Goal: Task Accomplishment & Management: Manage account settings

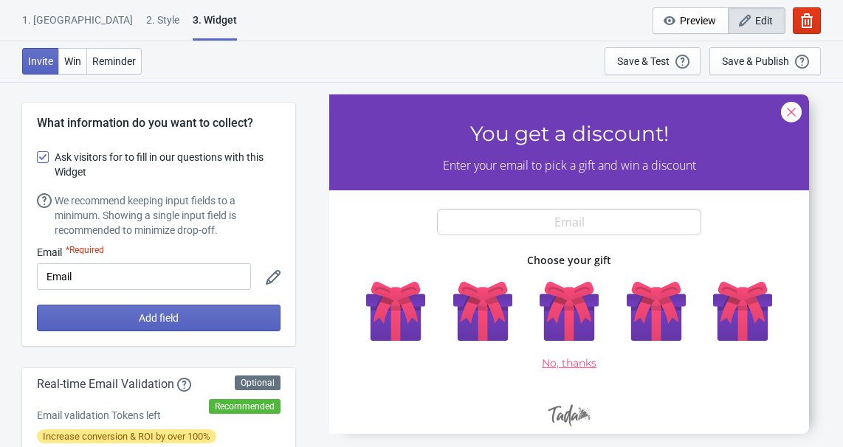
select select "once"
select select "1"
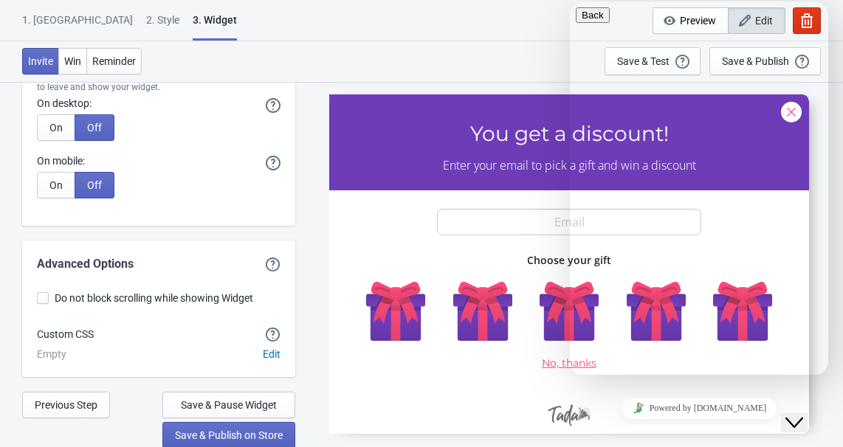
scroll to position [10, 0]
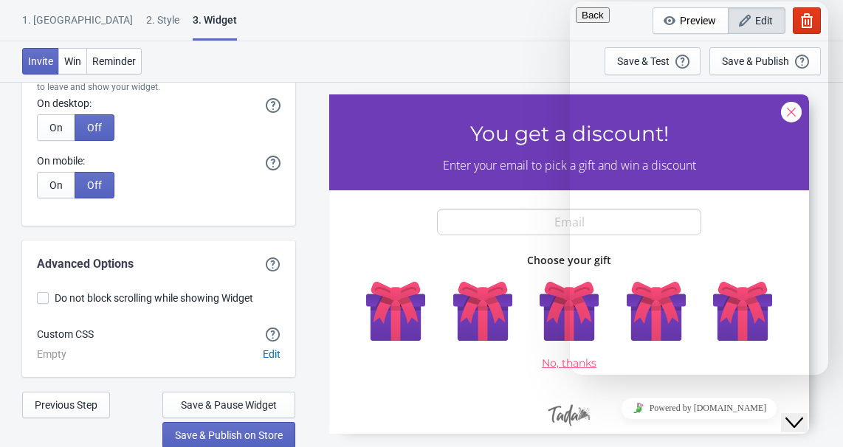
paste input "[URL][DOMAIN_NAME][SECURITY_DATA]"
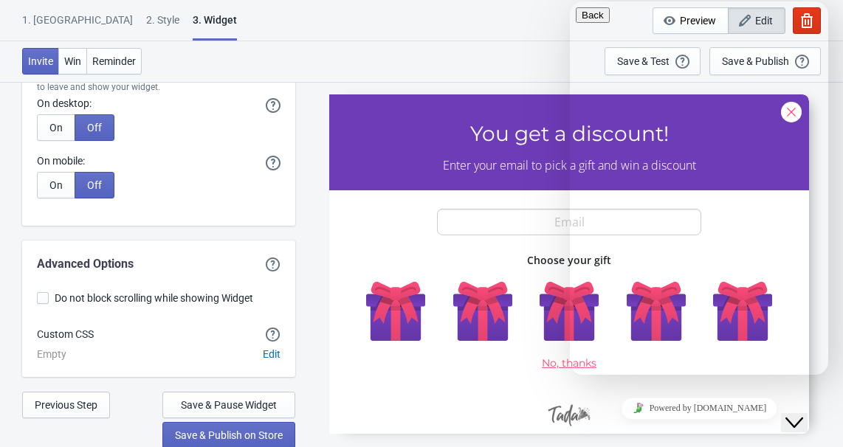
type input "[URL][DOMAIN_NAME][SECURITY_DATA]"
type input "[PERSON_NAME]"
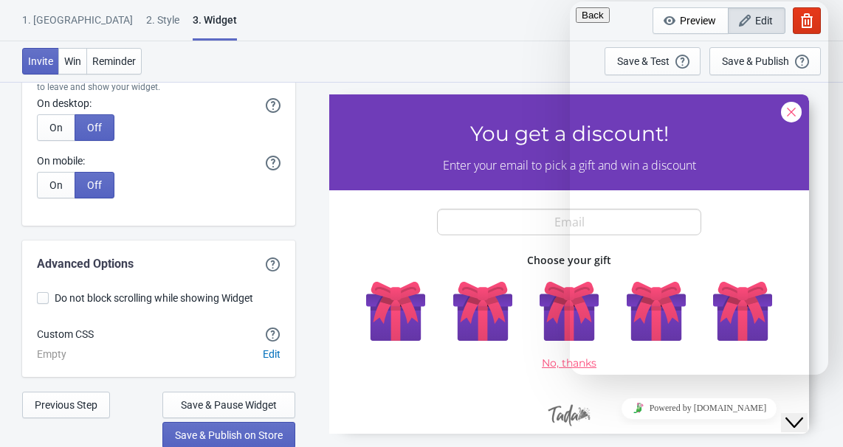
paste input "[EMAIL_ADDRESS][DOMAIN_NAME]"
type input "[EMAIL_ADDRESS][DOMAIN_NAME]"
type textarea "z"
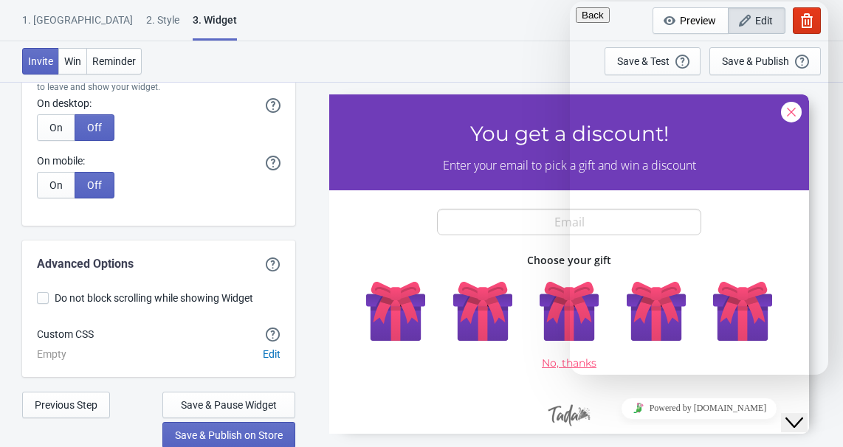
type textarea "这"
type textarea "通"
click at [802, 414] on icon "Close Chat This icon closes the chat window." at bounding box center [794, 423] width 18 height 18
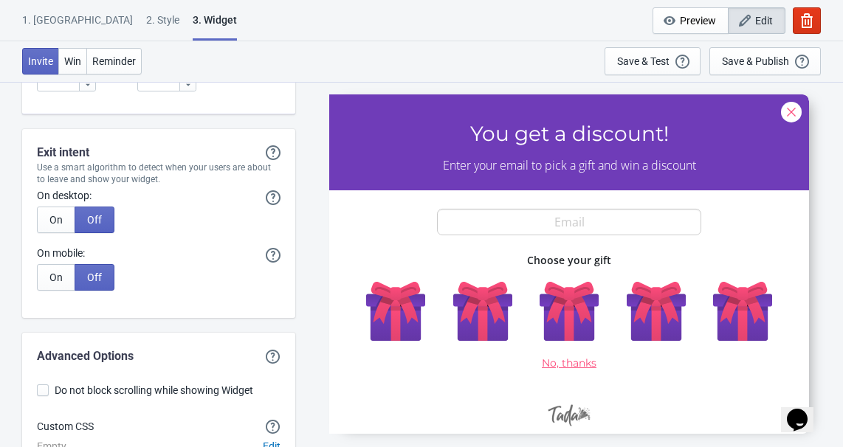
scroll to position [3656, 0]
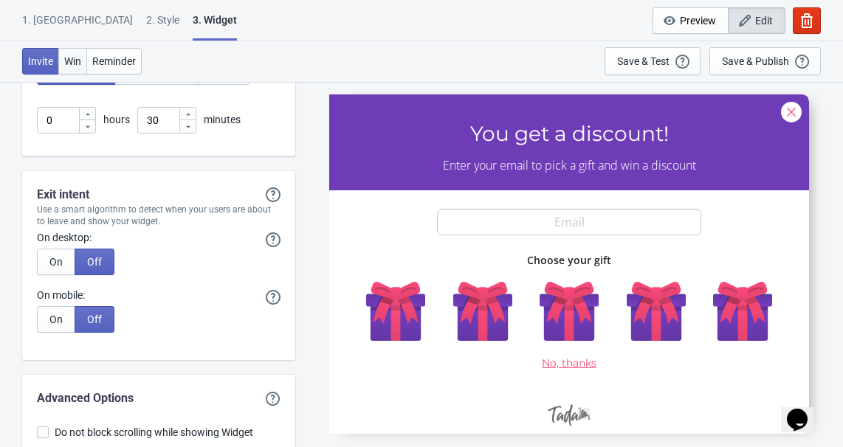
click at [75, 55] on span "Win" at bounding box center [72, 61] width 17 height 12
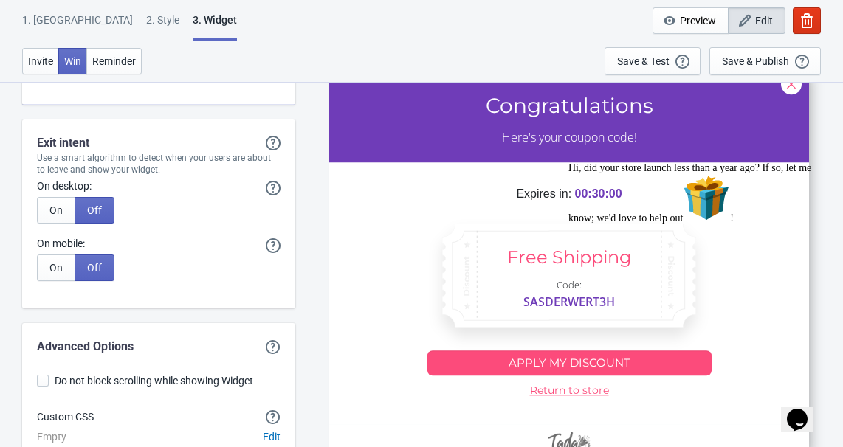
scroll to position [3791, 0]
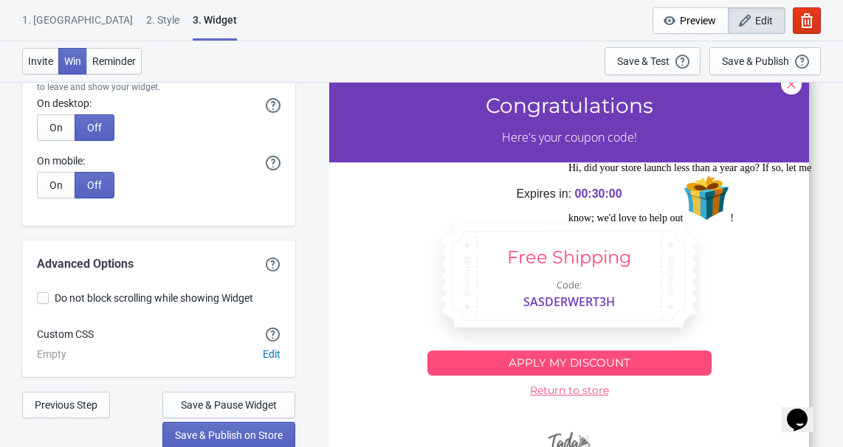
click at [193, 19] on div "3. Widget" at bounding box center [215, 27] width 44 height 28
click at [108, 52] on button "Reminder" at bounding box center [113, 61] width 55 height 27
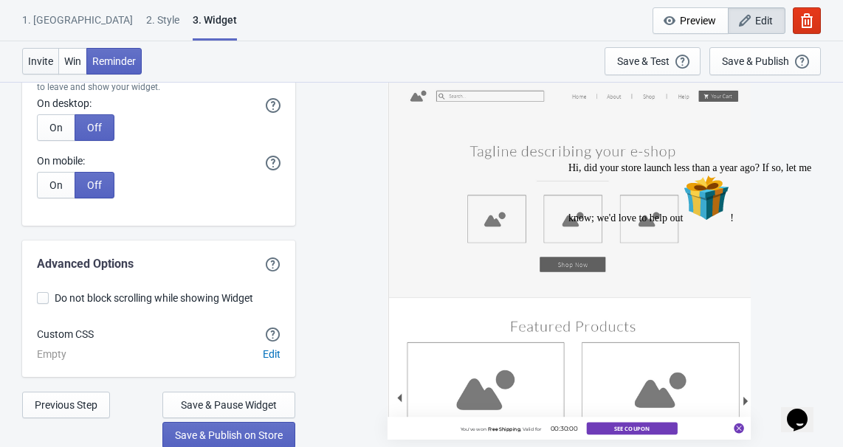
click at [49, 62] on span "Invite" at bounding box center [40, 61] width 25 height 12
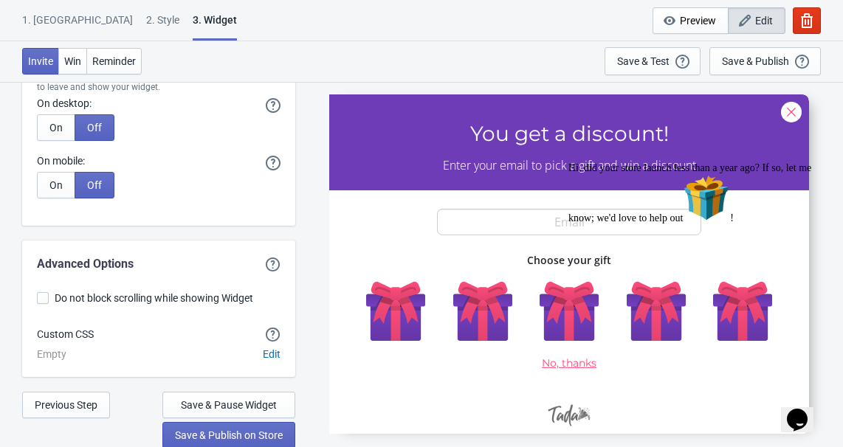
click at [568, 162] on icon "Chat attention grabber" at bounding box center [568, 162] width 0 height 0
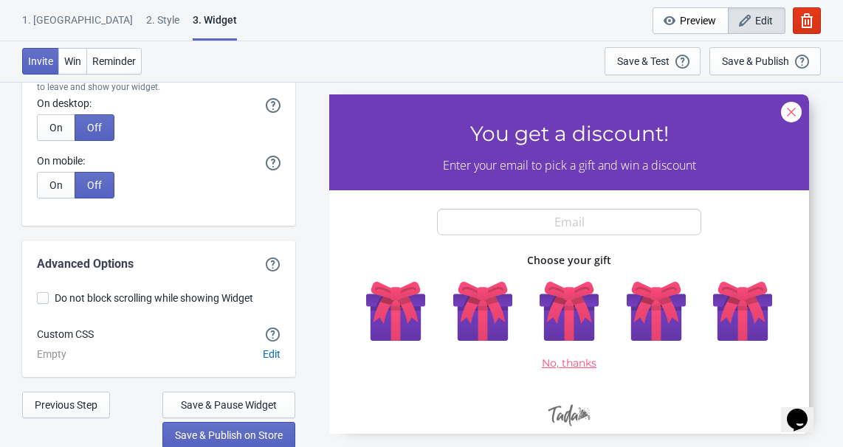
click at [44, 300] on span at bounding box center [43, 298] width 12 height 12
click at [38, 300] on input "Do not block scrolling while showing Widget" at bounding box center [37, 305] width 1 height 27
click at [44, 300] on span at bounding box center [43, 298] width 12 height 12
click at [38, 300] on input "Do not block scrolling while showing Widget" at bounding box center [37, 305] width 1 height 27
checkbox input "false"
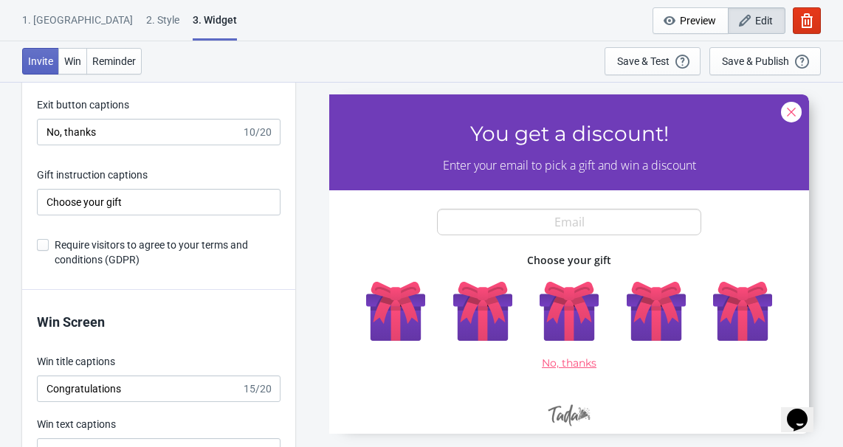
scroll to position [2516, 0]
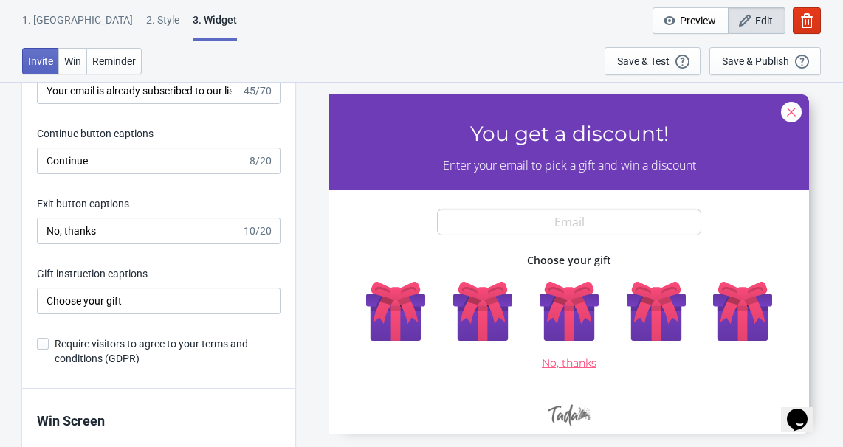
click at [53, 343] on label "Require visitors to agree to your terms and conditions (GDPR)" at bounding box center [158, 351] width 243 height 30
click at [38, 343] on input "Require visitors to agree to your terms and conditions (GDPR)" at bounding box center [37, 351] width 1 height 27
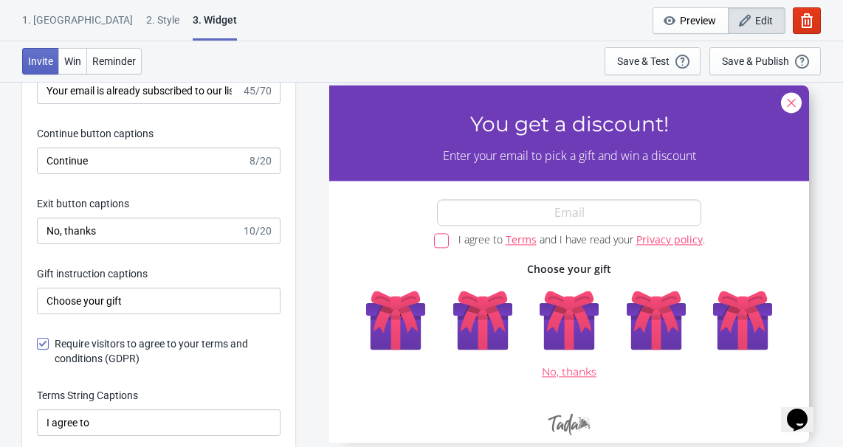
click at [53, 343] on label "Require visitors to agree to your terms and conditions (GDPR)" at bounding box center [158, 351] width 243 height 30
click at [38, 343] on input "Require visitors to agree to your terms and conditions (GDPR)" at bounding box center [37, 351] width 1 height 27
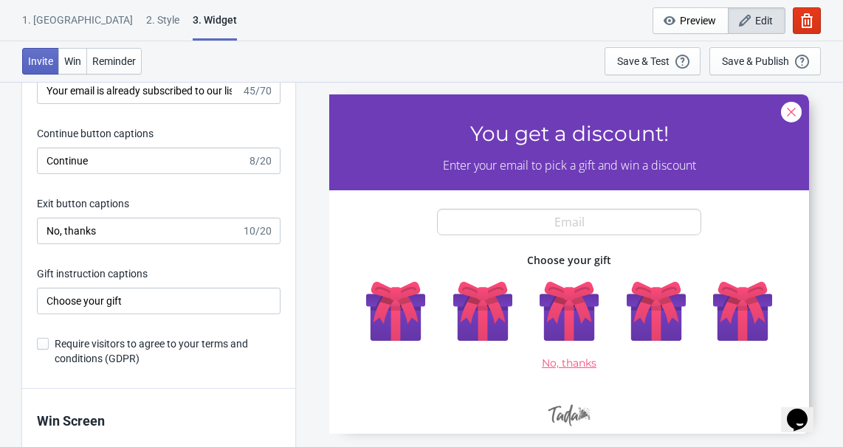
click at [49, 344] on label "Require visitors to agree to your terms and conditions (GDPR)" at bounding box center [158, 351] width 243 height 30
click at [38, 344] on input "Require visitors to agree to your terms and conditions (GDPR)" at bounding box center [37, 351] width 1 height 27
checkbox input "true"
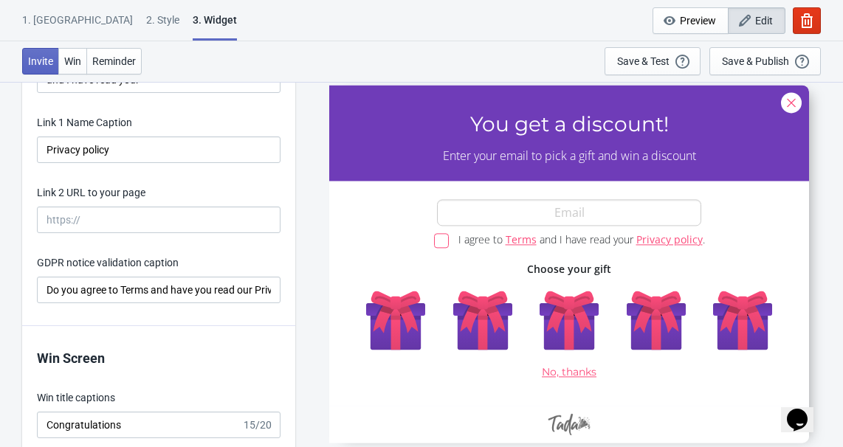
scroll to position [3069, 0]
